Goal: Find specific page/section: Find specific page/section

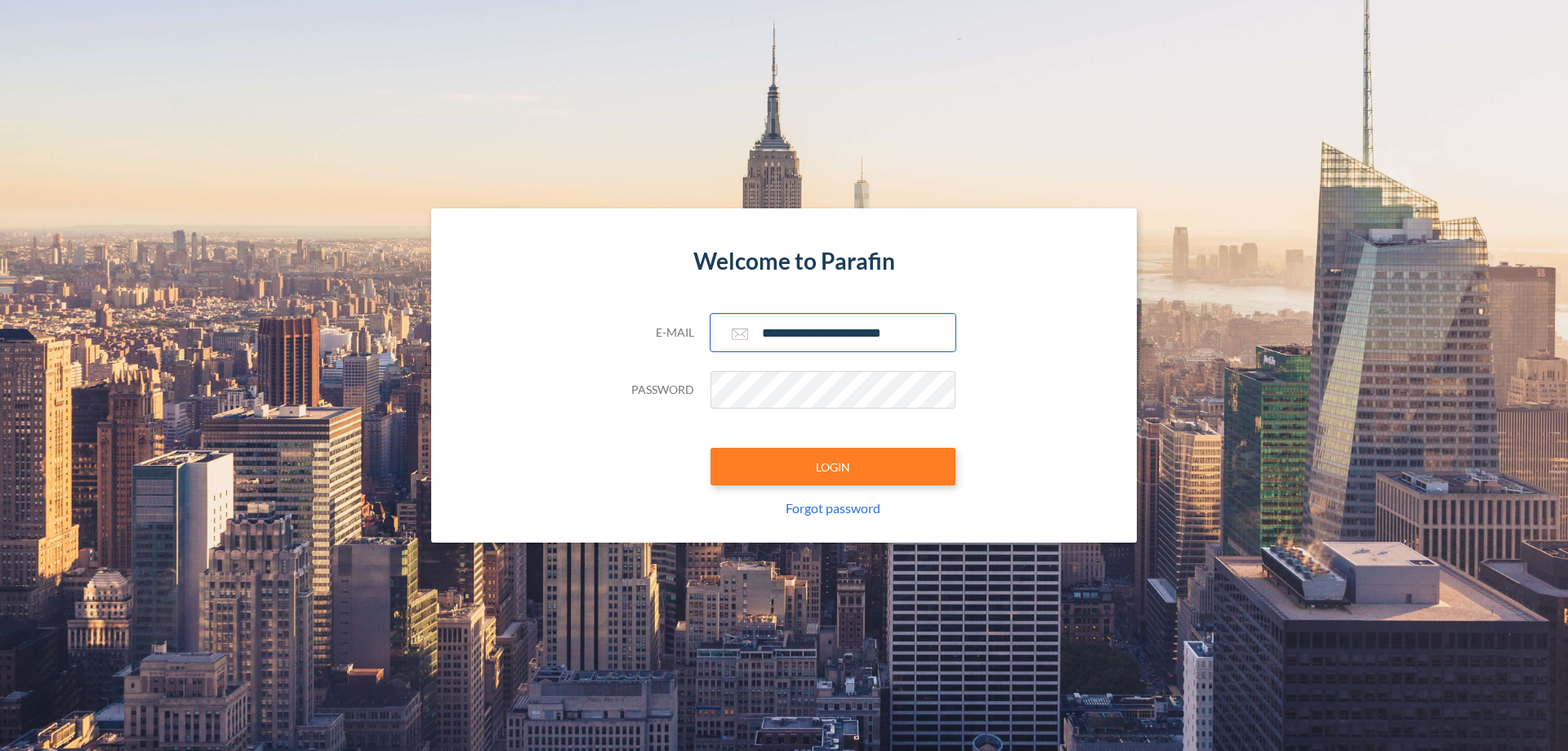
type input "**********"
click at [833, 466] on button "LOGIN" at bounding box center [833, 466] width 245 height 37
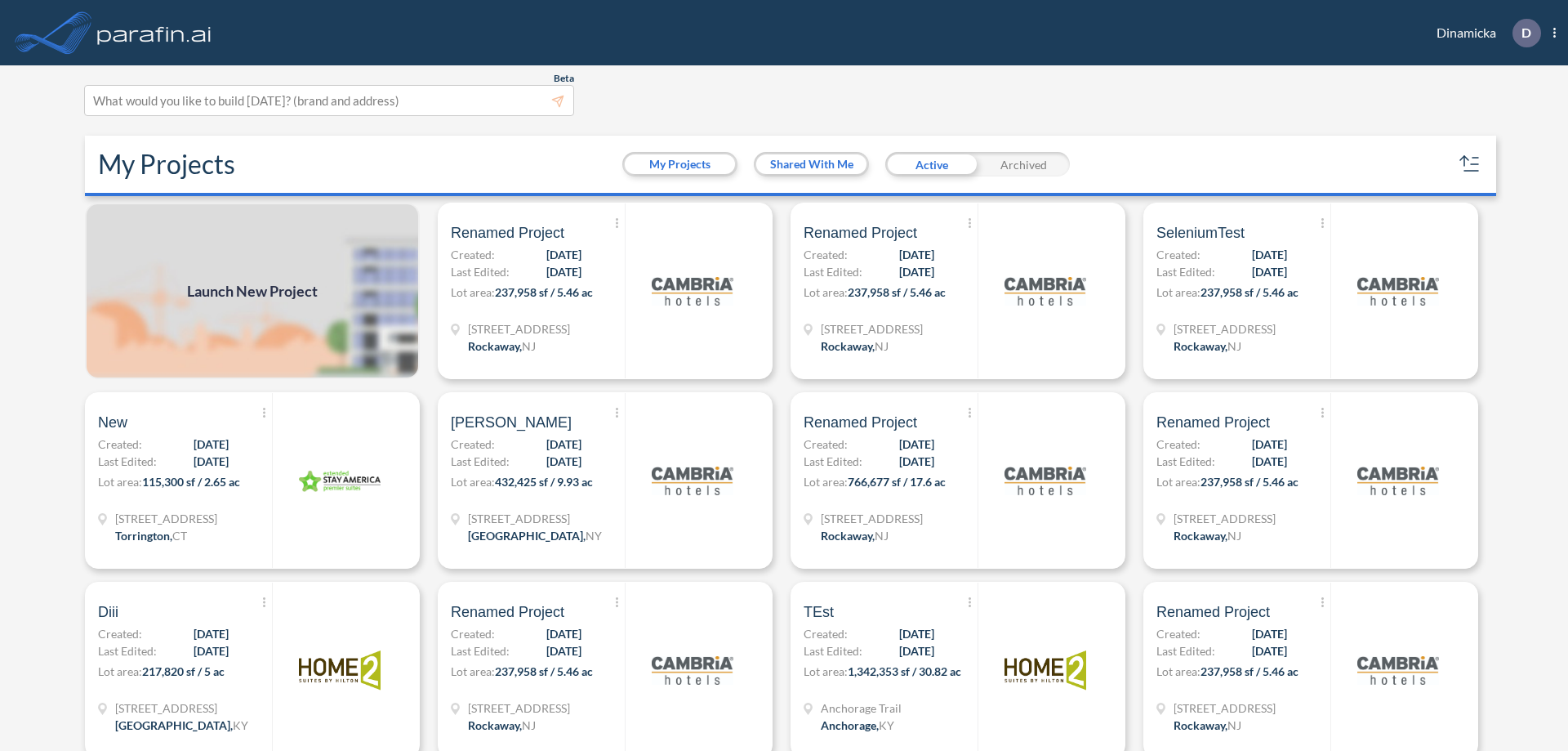
scroll to position [4, 0]
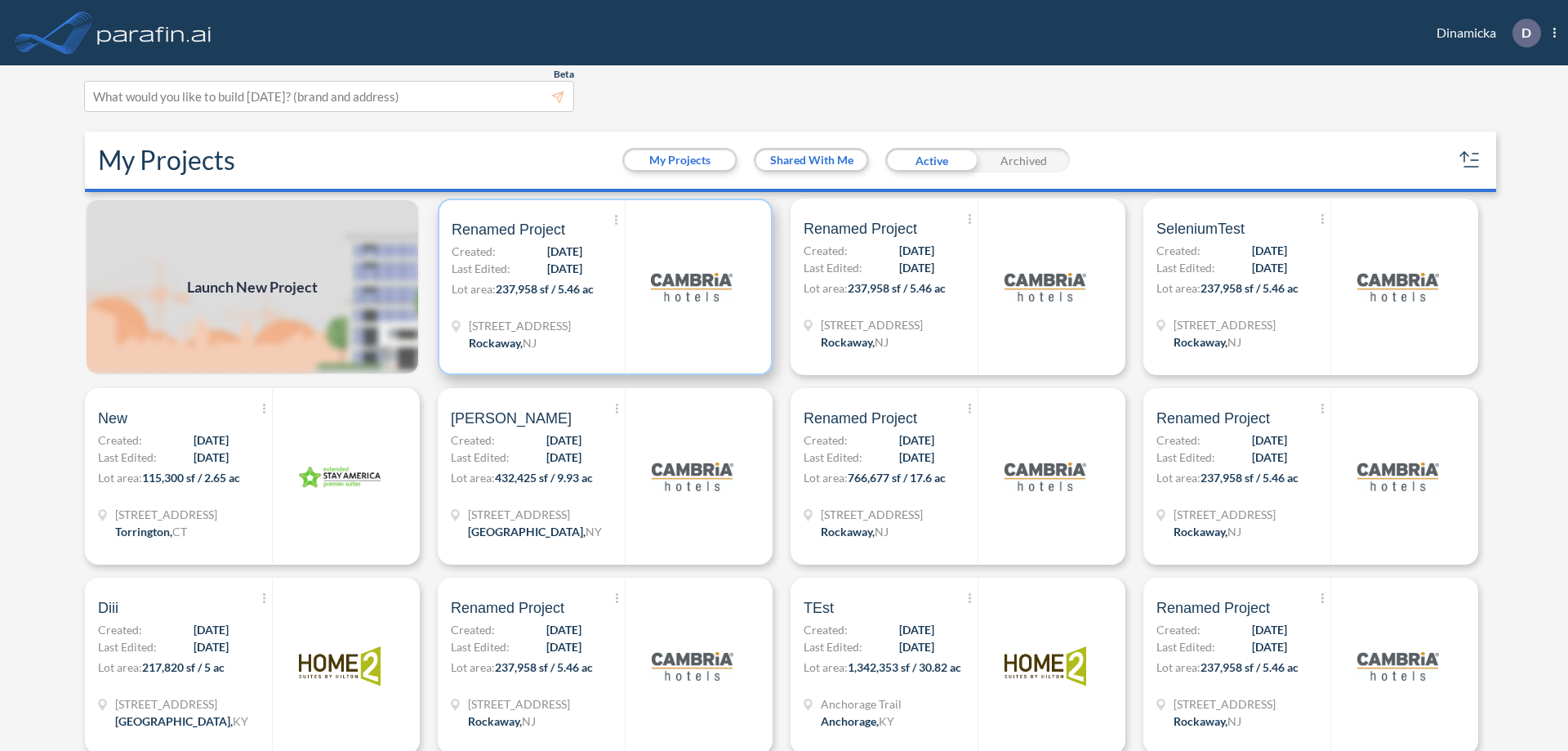
click at [602, 287] on p "Lot area: 237,958 sf / 5.46 ac" at bounding box center [538, 291] width 173 height 23
